Goal: Go to known website: Access a specific website the user already knows

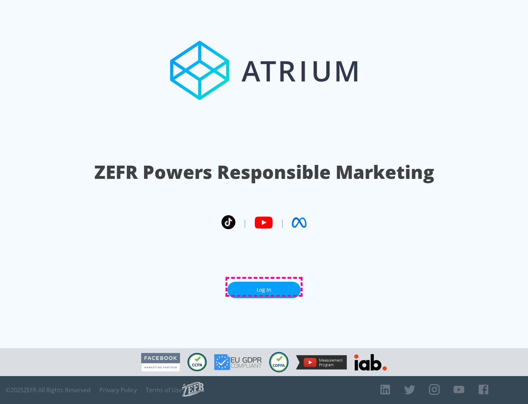
click at [264, 287] on link "Log In" at bounding box center [264, 289] width 73 height 17
